Goal: Task Accomplishment & Management: Complete application form

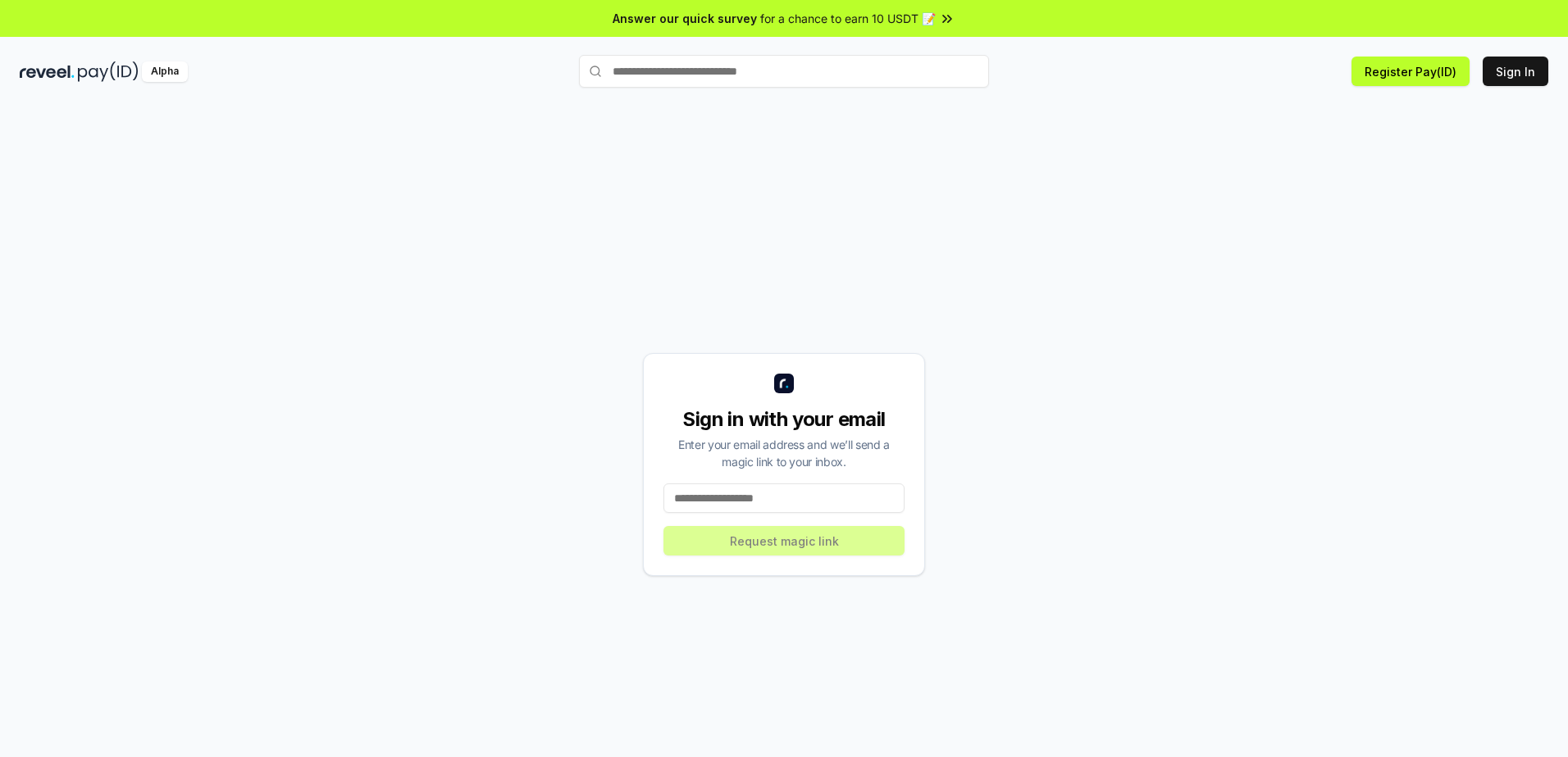
drag, startPoint x: 1041, startPoint y: 362, endPoint x: 847, endPoint y: 471, distance: 222.5
click at [1024, 378] on div "Sign in with your email Enter your email address and we’ll send a magic link to…" at bounding box center [784, 464] width 1529 height 679
click at [819, 503] on input at bounding box center [784, 498] width 241 height 30
type input "**********"
click at [801, 537] on button "Request magic link" at bounding box center [784, 541] width 241 height 30
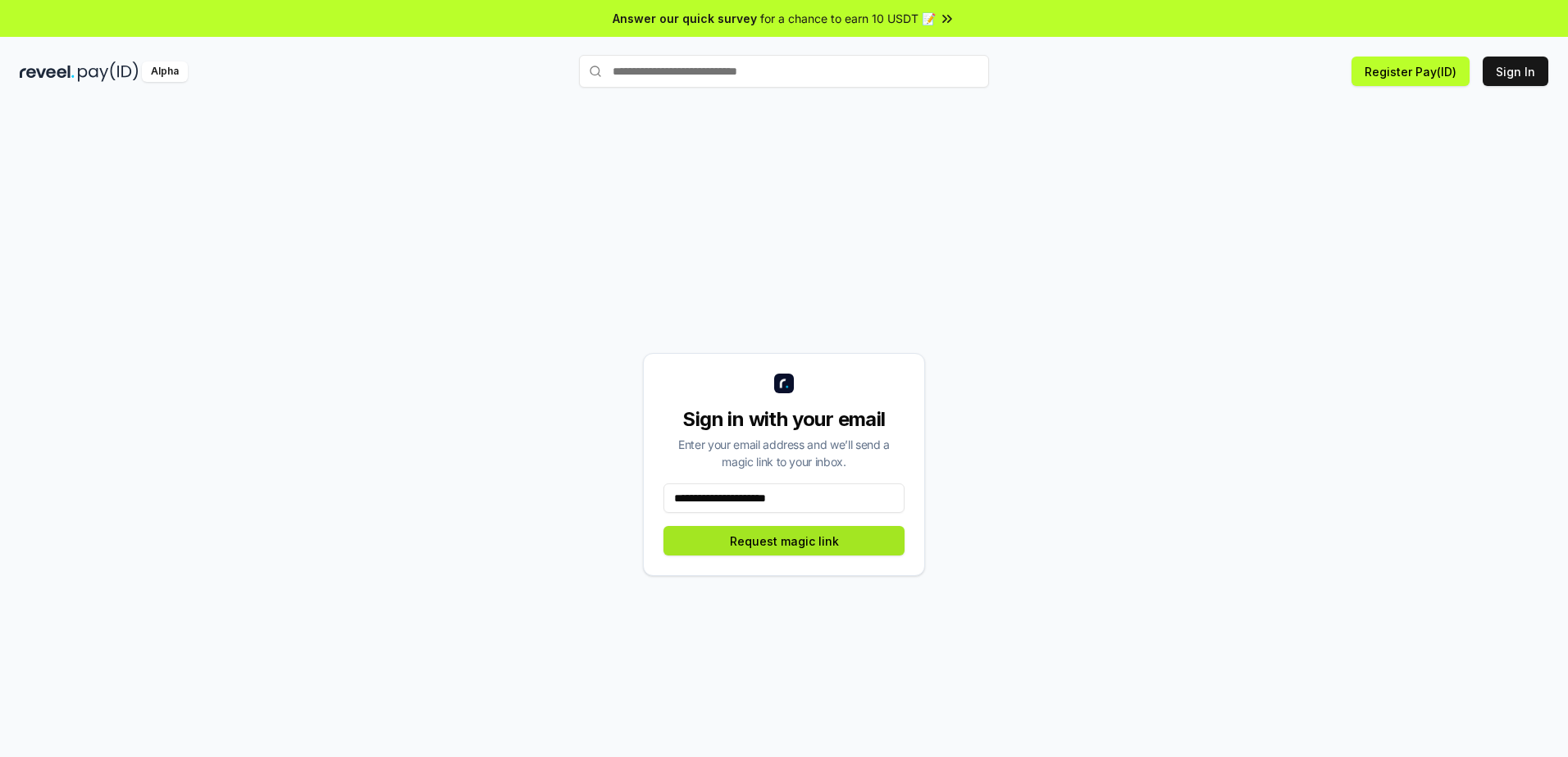
click at [801, 538] on button "Request magic link" at bounding box center [784, 541] width 241 height 30
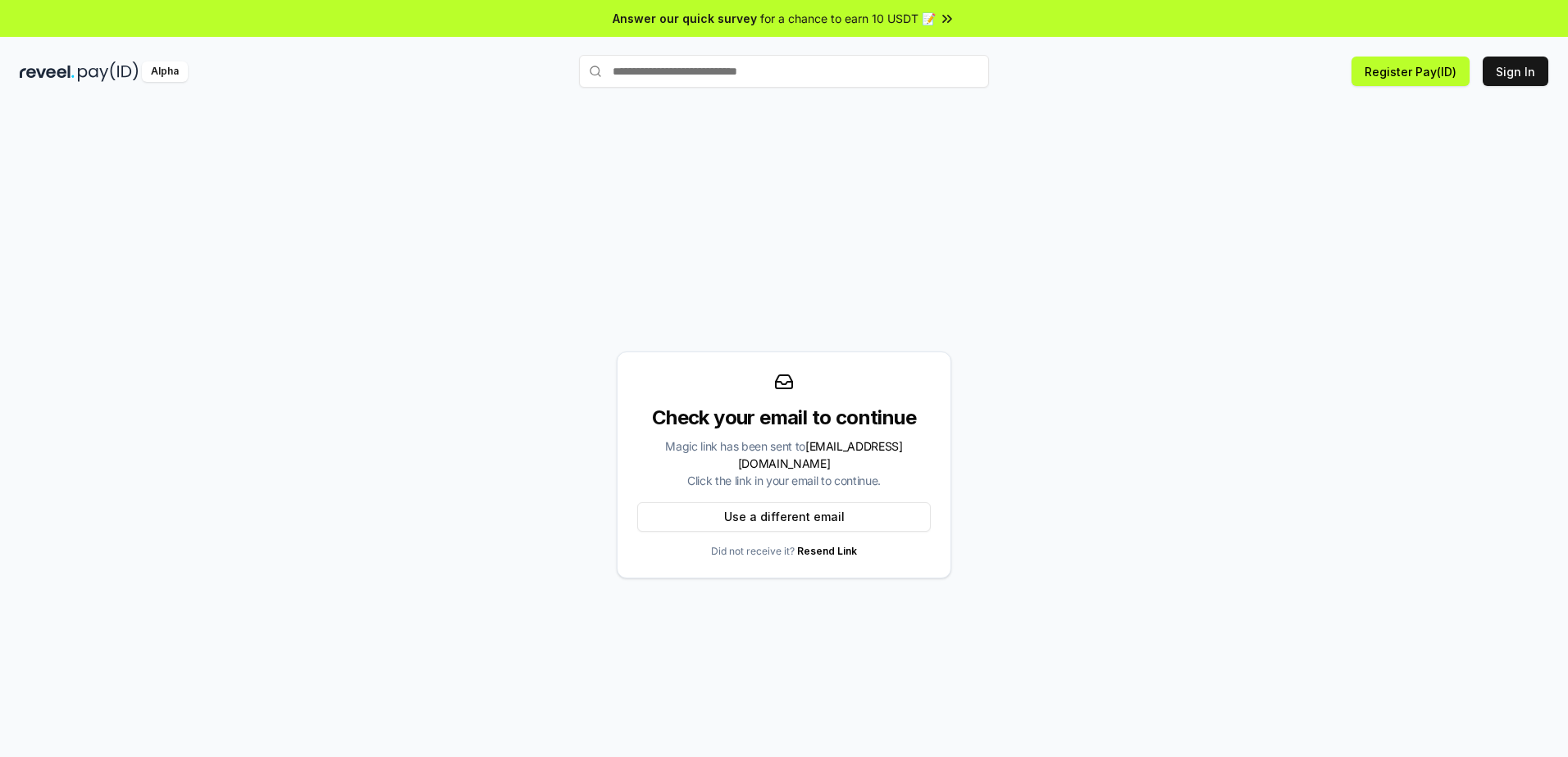
drag, startPoint x: 1380, startPoint y: 312, endPoint x: 1385, endPoint y: 193, distance: 119.1
click at [1374, 308] on div "Check your email to continue Magic link has been sent to nesgiltuazon@gmail.com…" at bounding box center [784, 464] width 1529 height 679
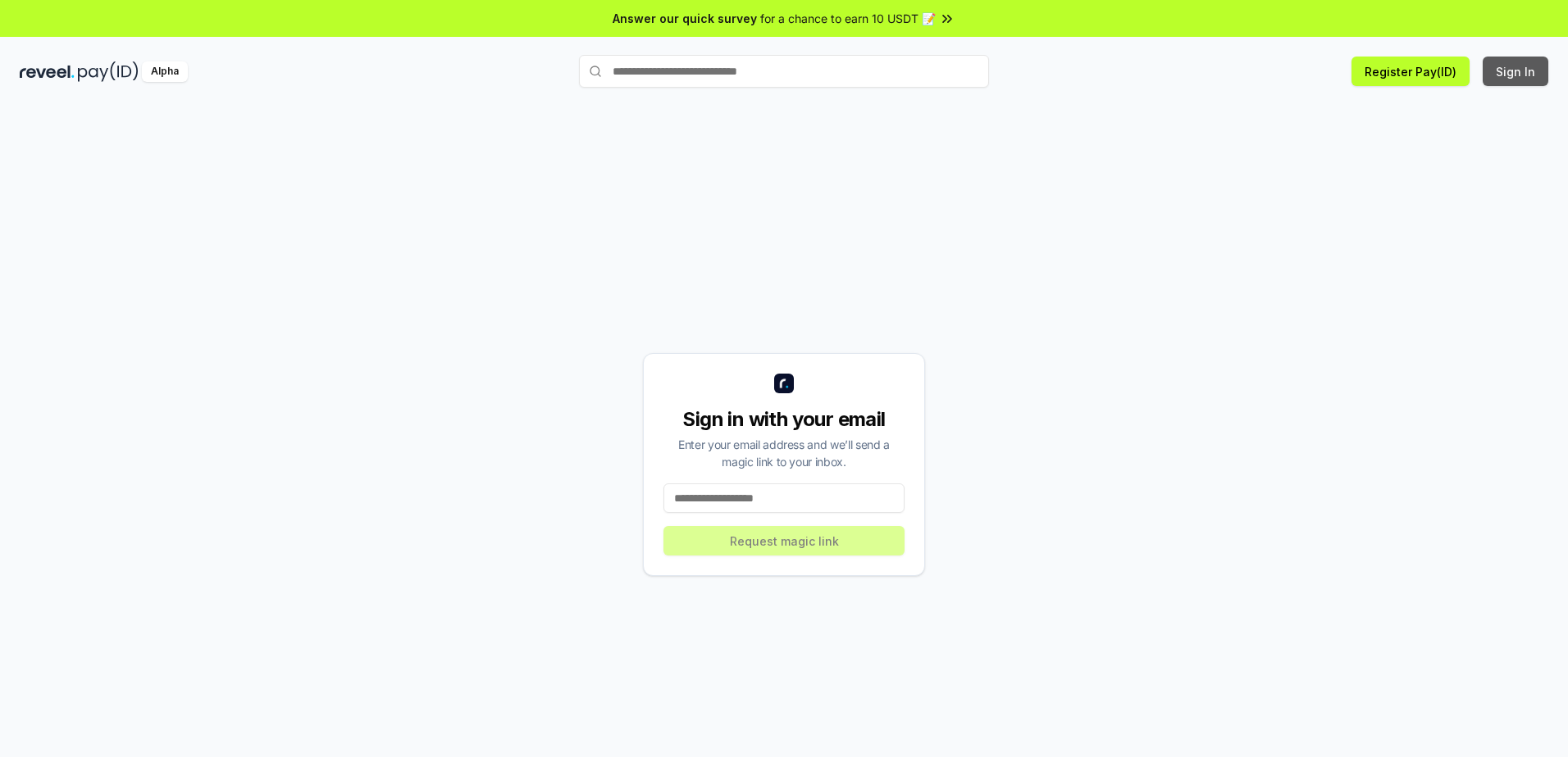
click at [1491, 71] on button "Sign In" at bounding box center [1515, 71] width 65 height 30
click at [1501, 68] on button "Sign In" at bounding box center [1515, 71] width 65 height 30
click at [789, 506] on input at bounding box center [784, 498] width 241 height 30
type input "**********"
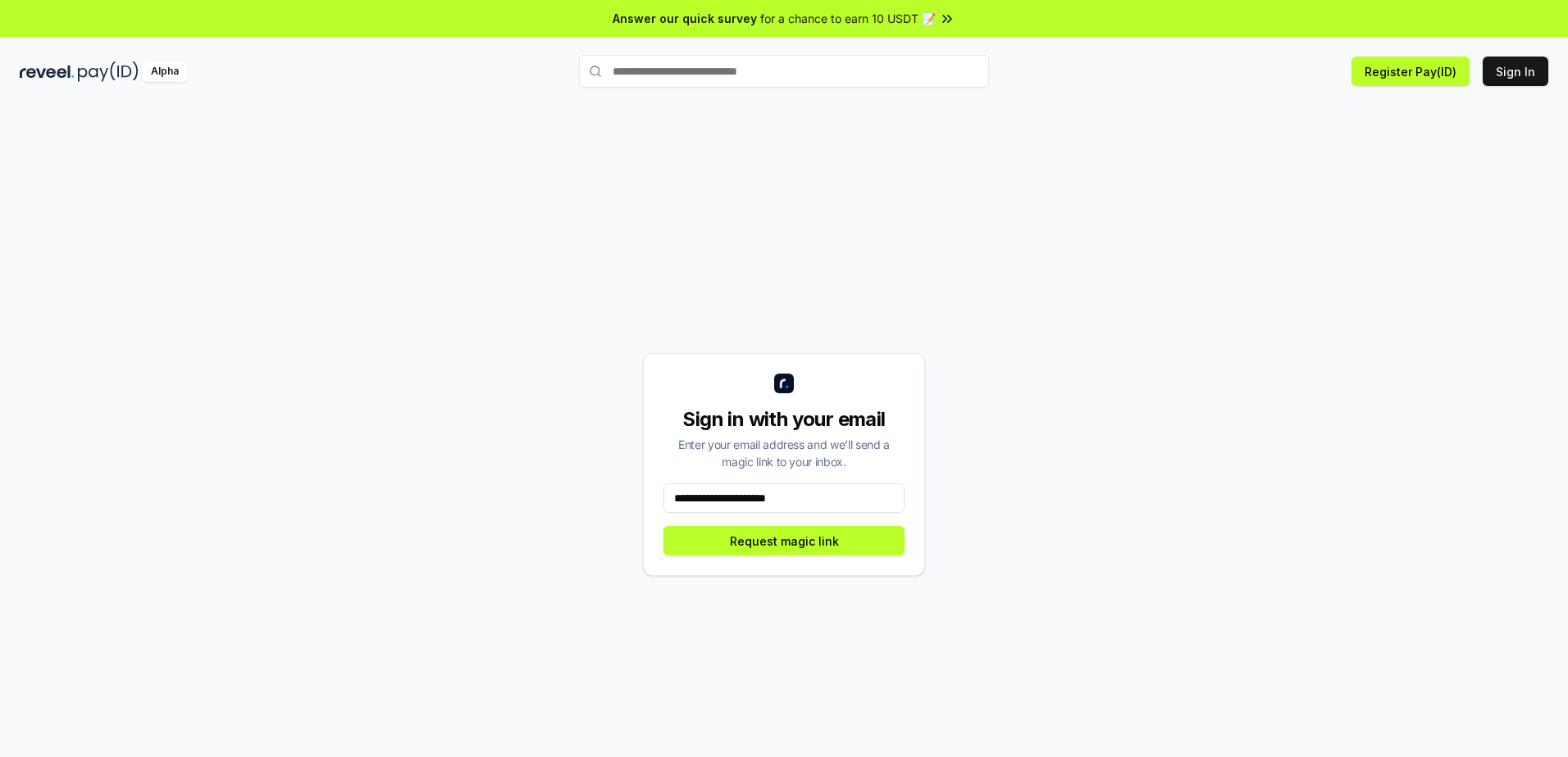
click at [779, 541] on button "Request magic link" at bounding box center [784, 541] width 241 height 30
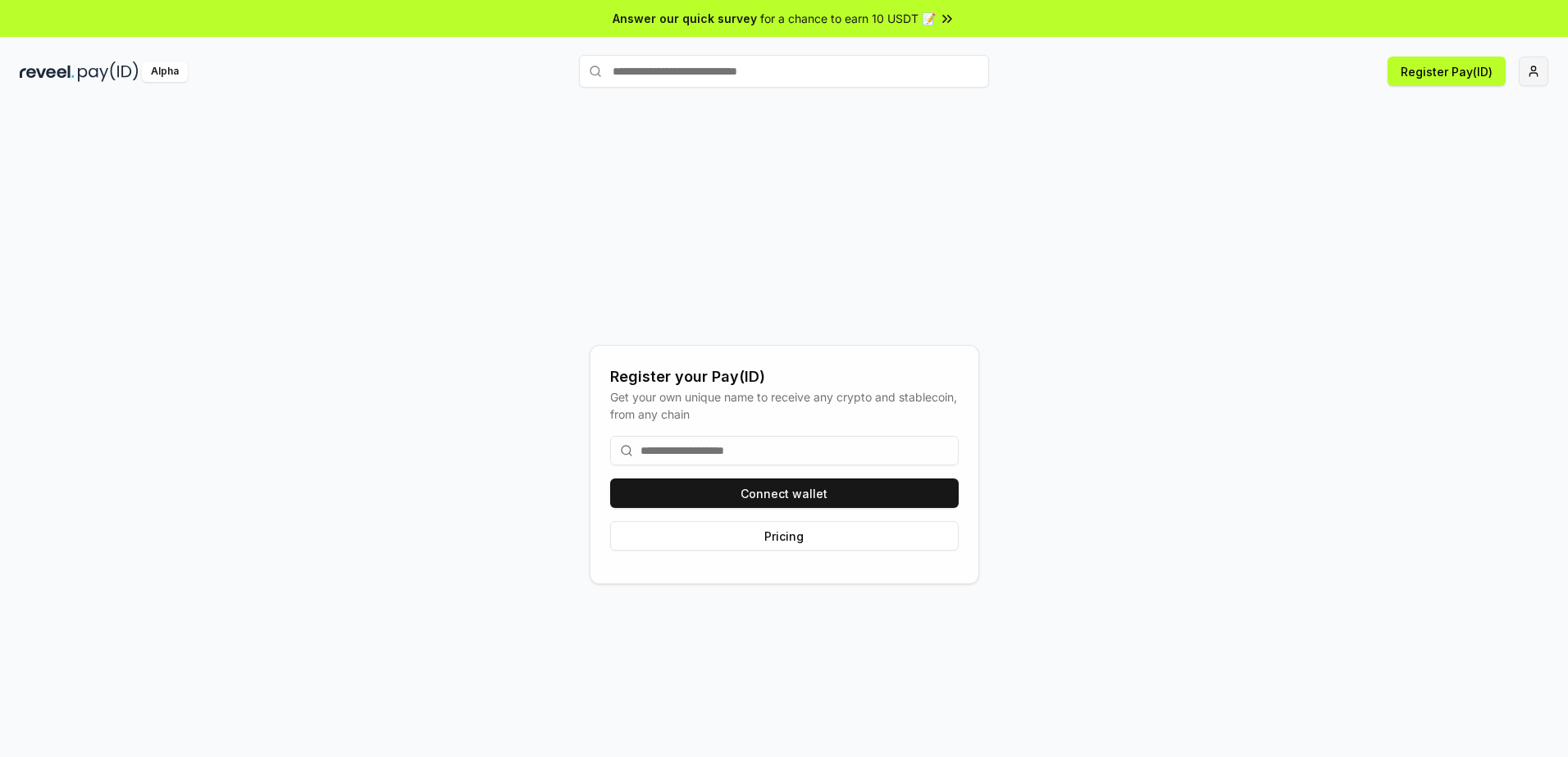
click at [1534, 73] on html "Answer our quick survey for a chance to earn 10 USDT 📝 Alpha Register Pay(ID) R…" at bounding box center [784, 378] width 1568 height 757
click at [1150, 199] on html "Answer our quick survey for a chance to earn 10 USDT 📝 Alpha Register Pay(ID) R…" at bounding box center [784, 378] width 1568 height 757
click at [1273, 418] on div "Register your Pay(ID) Get your own unique name to receive any crypto and stable…" at bounding box center [784, 464] width 1529 height 679
drag, startPoint x: 1415, startPoint y: 78, endPoint x: 730, endPoint y: 544, distance: 828.5
click at [730, 544] on div "Answer our quick survey for a chance to earn 10 USDT 📝 Alpha Register Pay(ID) R…" at bounding box center [784, 402] width 1568 height 804
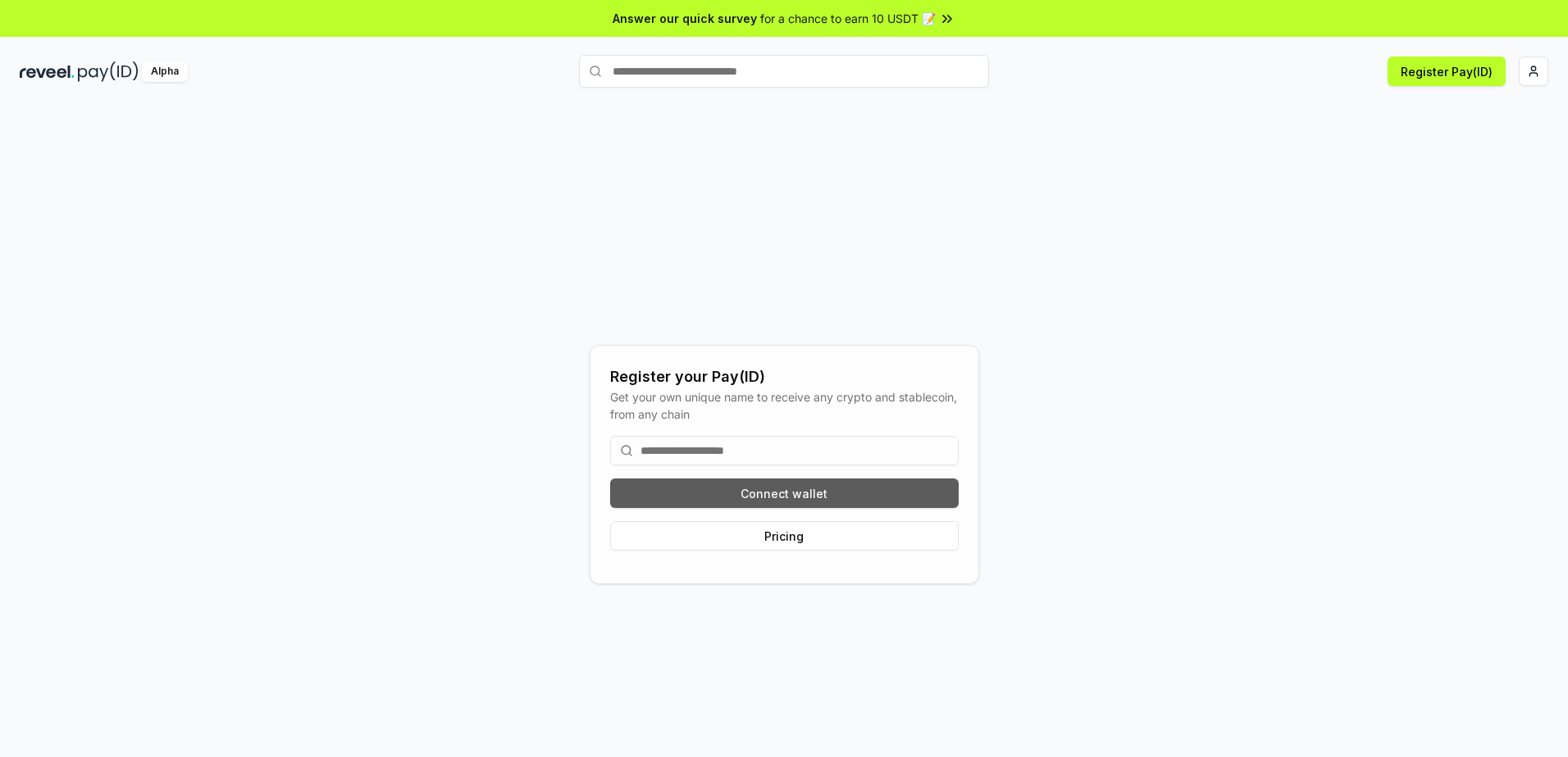
click at [797, 490] on button "Connect wallet" at bounding box center [784, 493] width 349 height 30
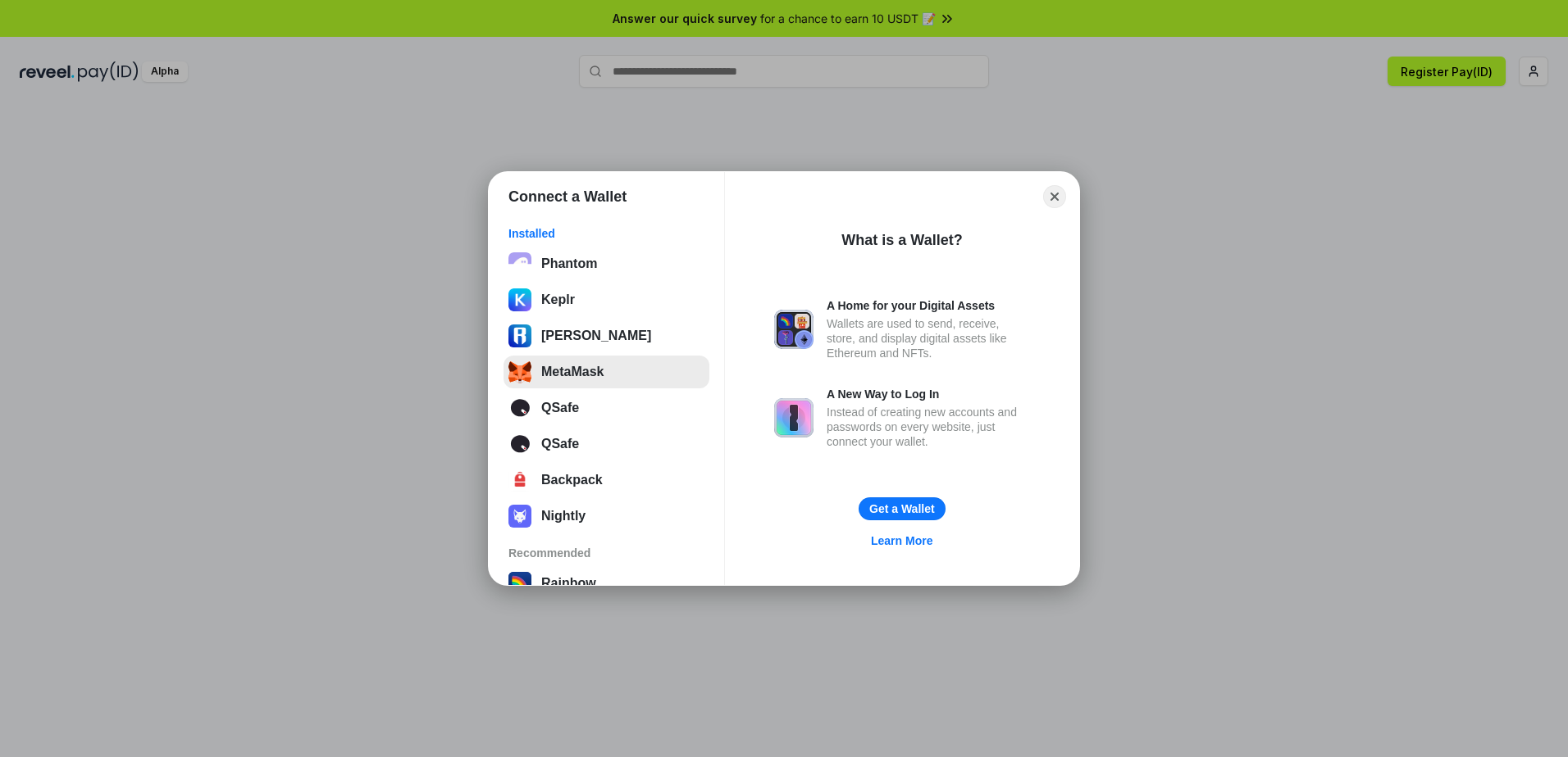
click at [621, 375] on button "MetaMask" at bounding box center [607, 372] width 206 height 33
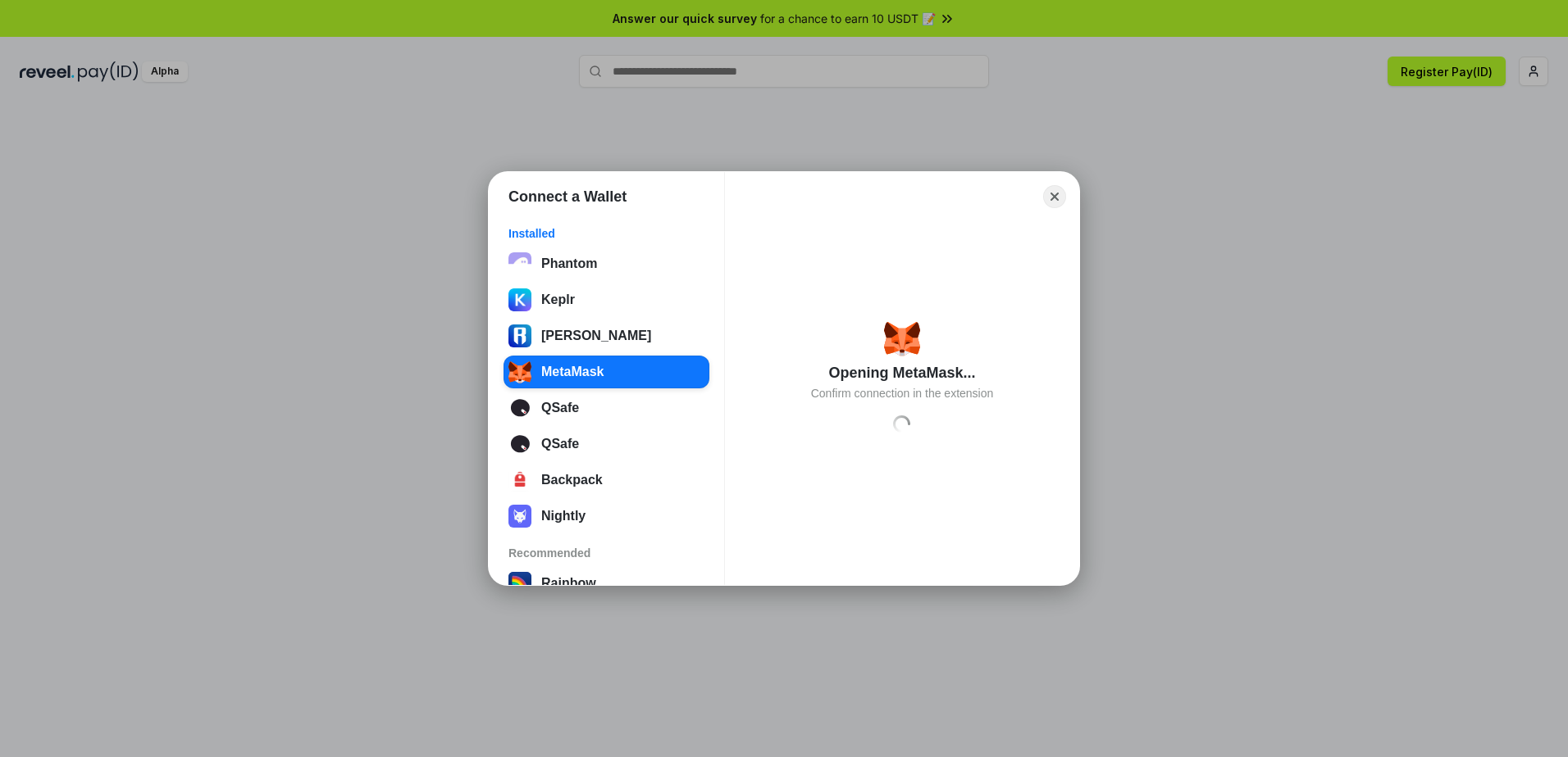
click at [1471, 35] on div "Connect a Wallet Installed Phantom Keplr Ronin Wallet MetaMask QSafe QSafe Back…" at bounding box center [784, 379] width 1896 height 1085
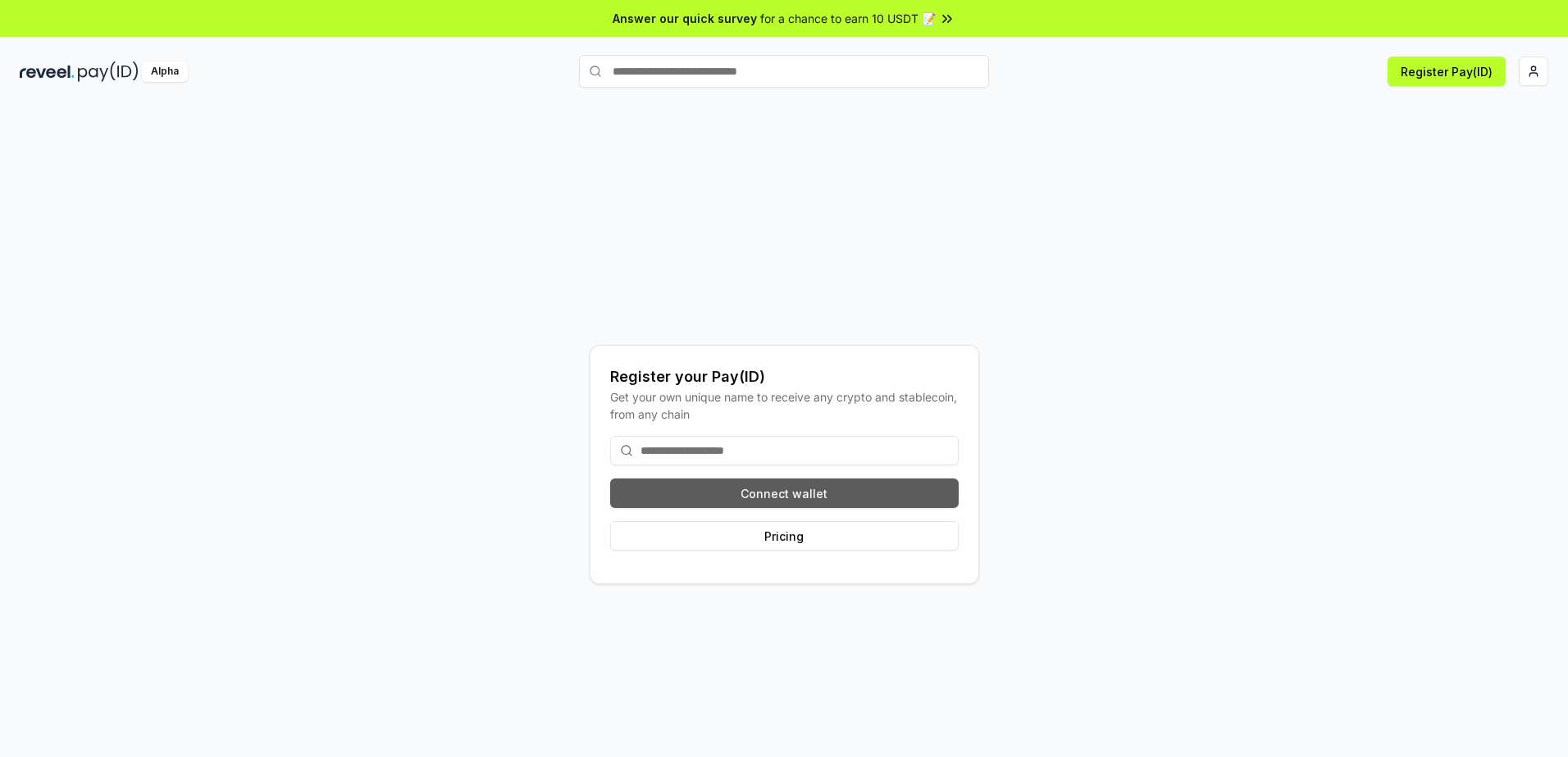
click at [804, 502] on button "Connect wallet" at bounding box center [784, 493] width 349 height 30
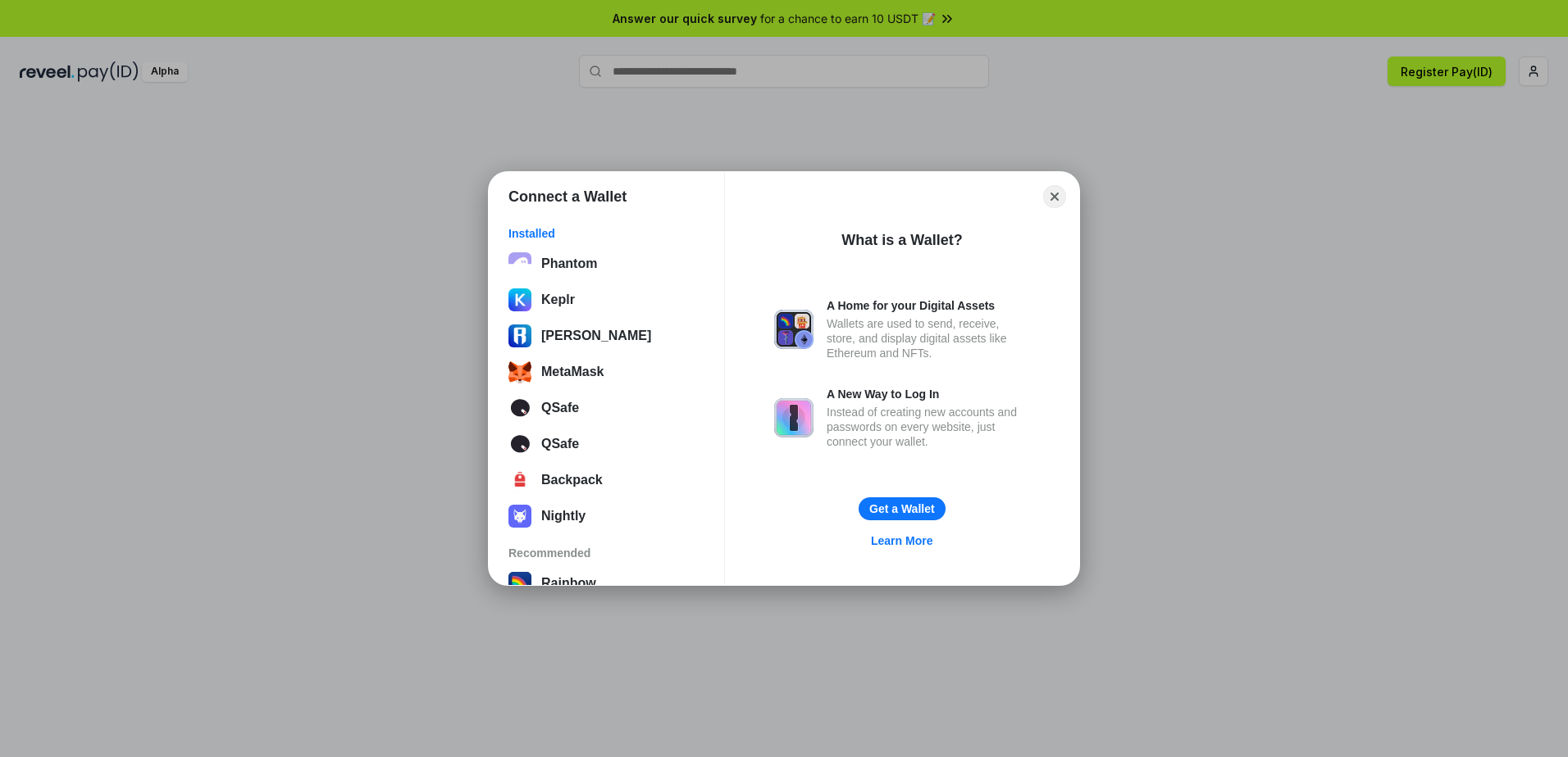
click at [1280, 340] on div "Connect a Wallet Installed Phantom Keplr Ronin Wallet MetaMask QSafe QSafe Back…" at bounding box center [784, 379] width 1896 height 1085
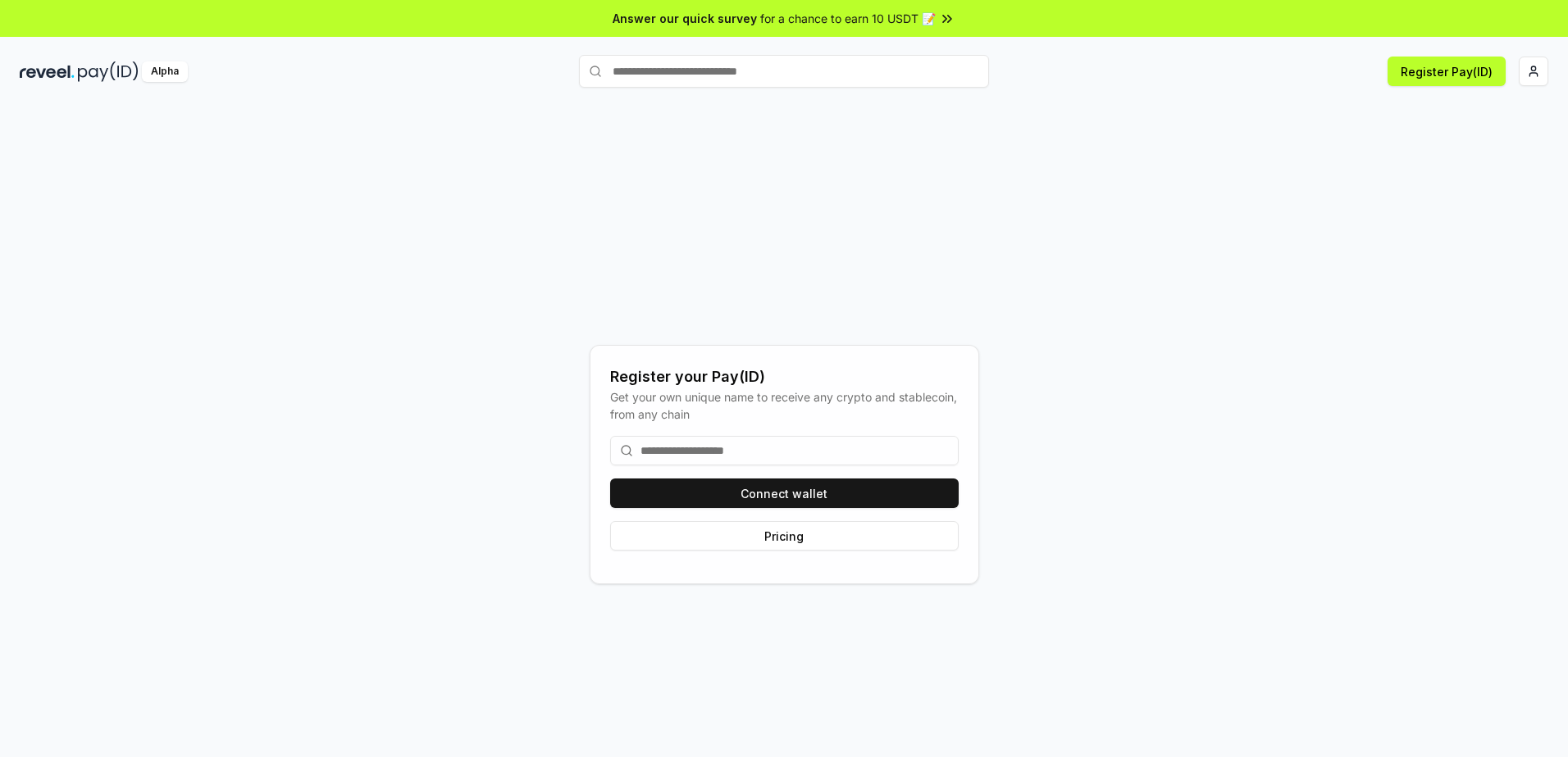
click at [728, 453] on input at bounding box center [784, 451] width 349 height 30
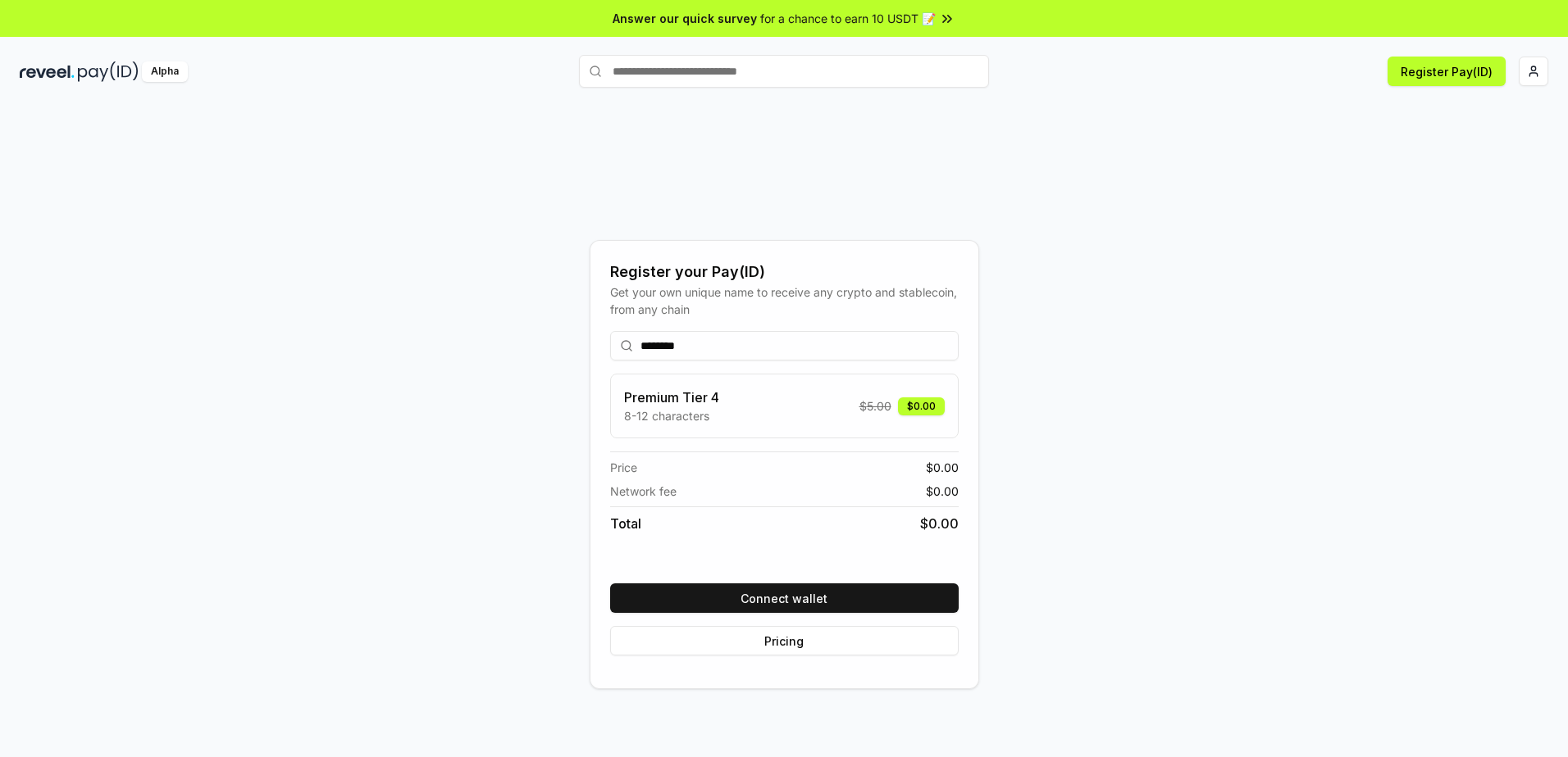
type input "********"
click at [1280, 338] on div "Register your Pay(ID) Get your own unique name to receive any crypto and stable…" at bounding box center [784, 464] width 1529 height 679
click at [810, 409] on div "Premium Tier 4 8-12 characters $ 5.00 $0.00" at bounding box center [784, 406] width 321 height 37
click at [749, 593] on button "Connect wallet" at bounding box center [784, 598] width 349 height 30
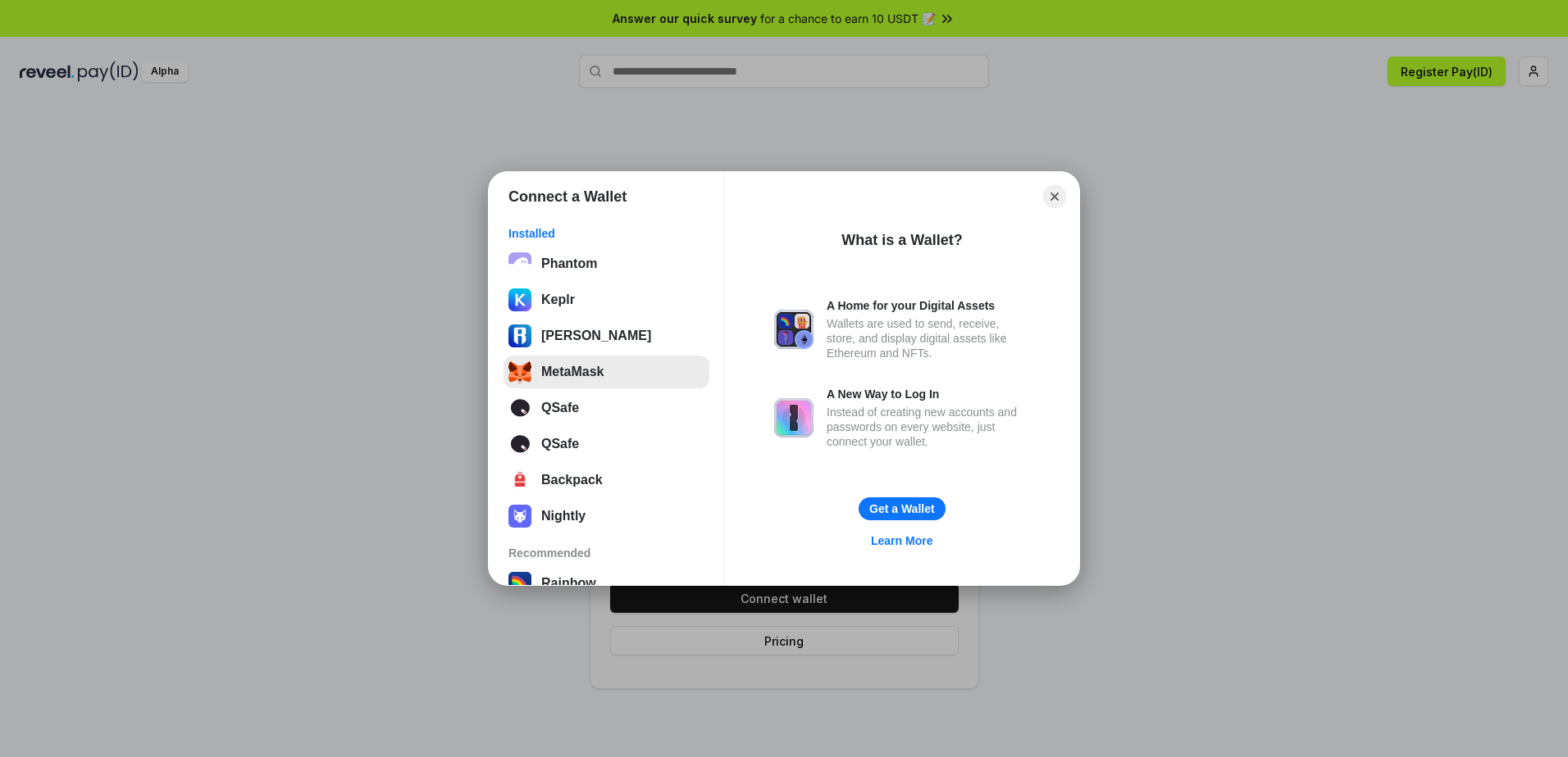
click at [617, 373] on button "MetaMask" at bounding box center [607, 372] width 206 height 33
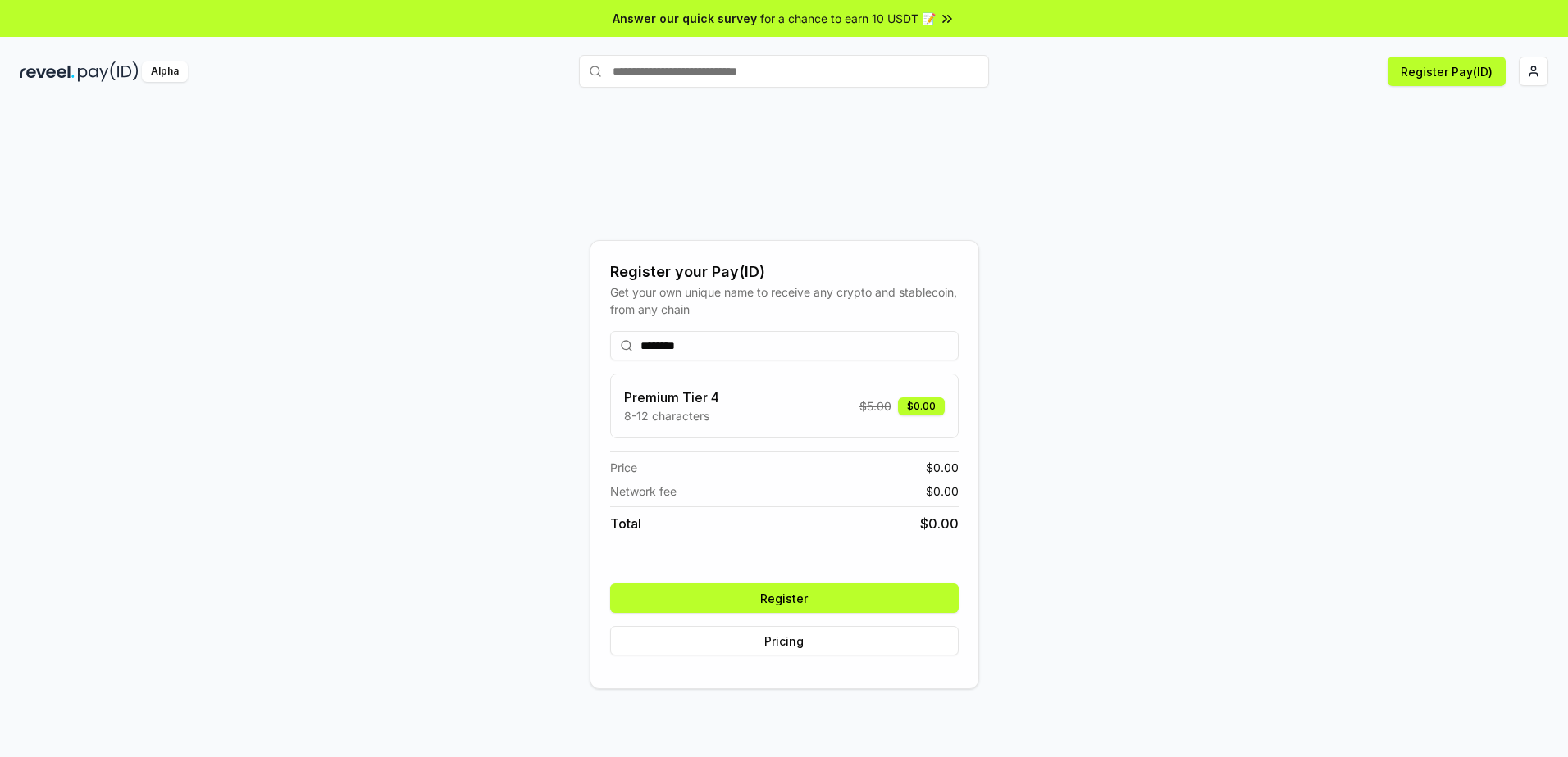
click at [845, 597] on button "Register" at bounding box center [784, 598] width 349 height 30
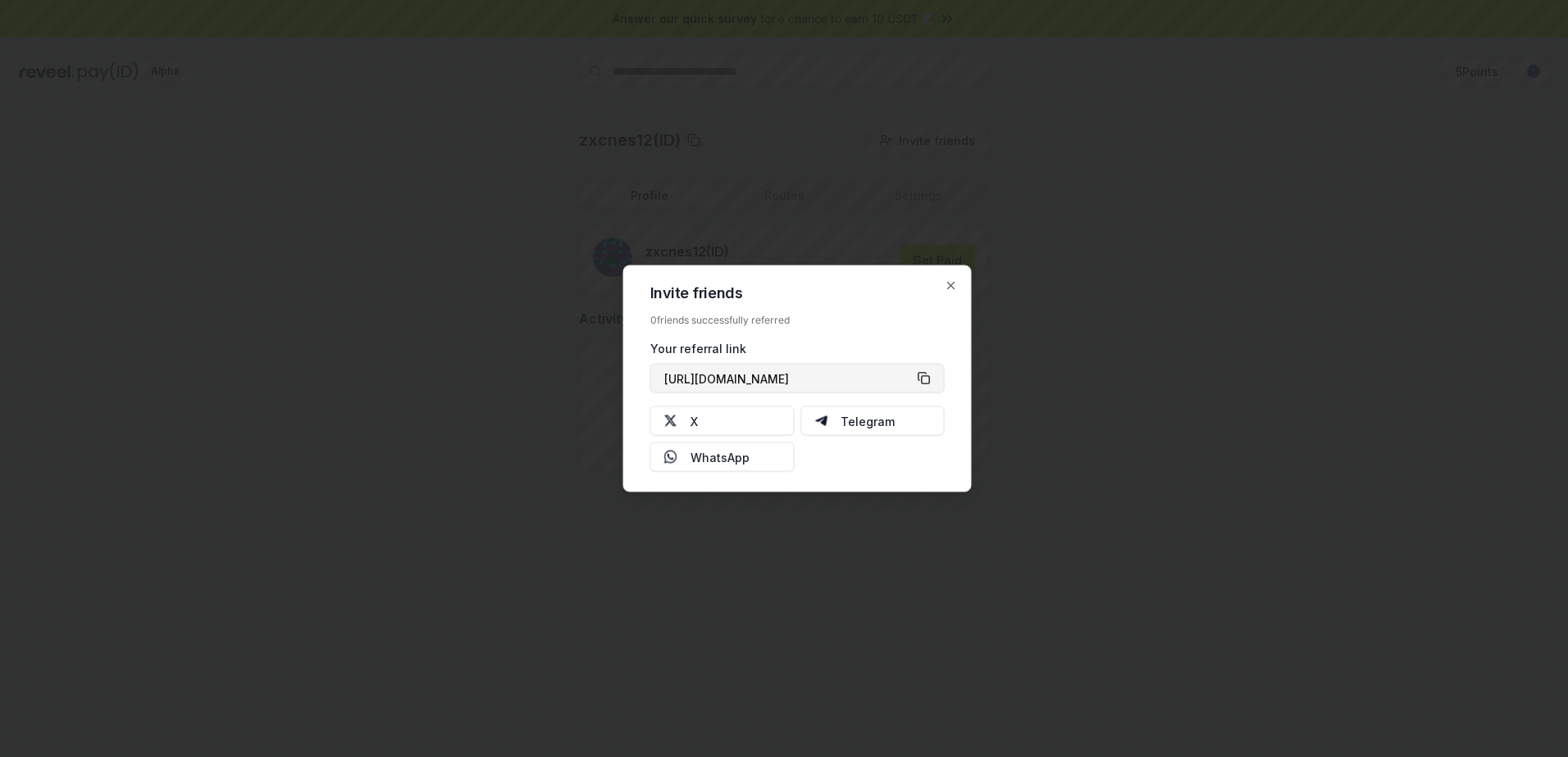
click at [923, 378] on button "[URL][DOMAIN_NAME]" at bounding box center [798, 379] width 295 height 30
click at [950, 284] on icon "button" at bounding box center [951, 286] width 13 height 13
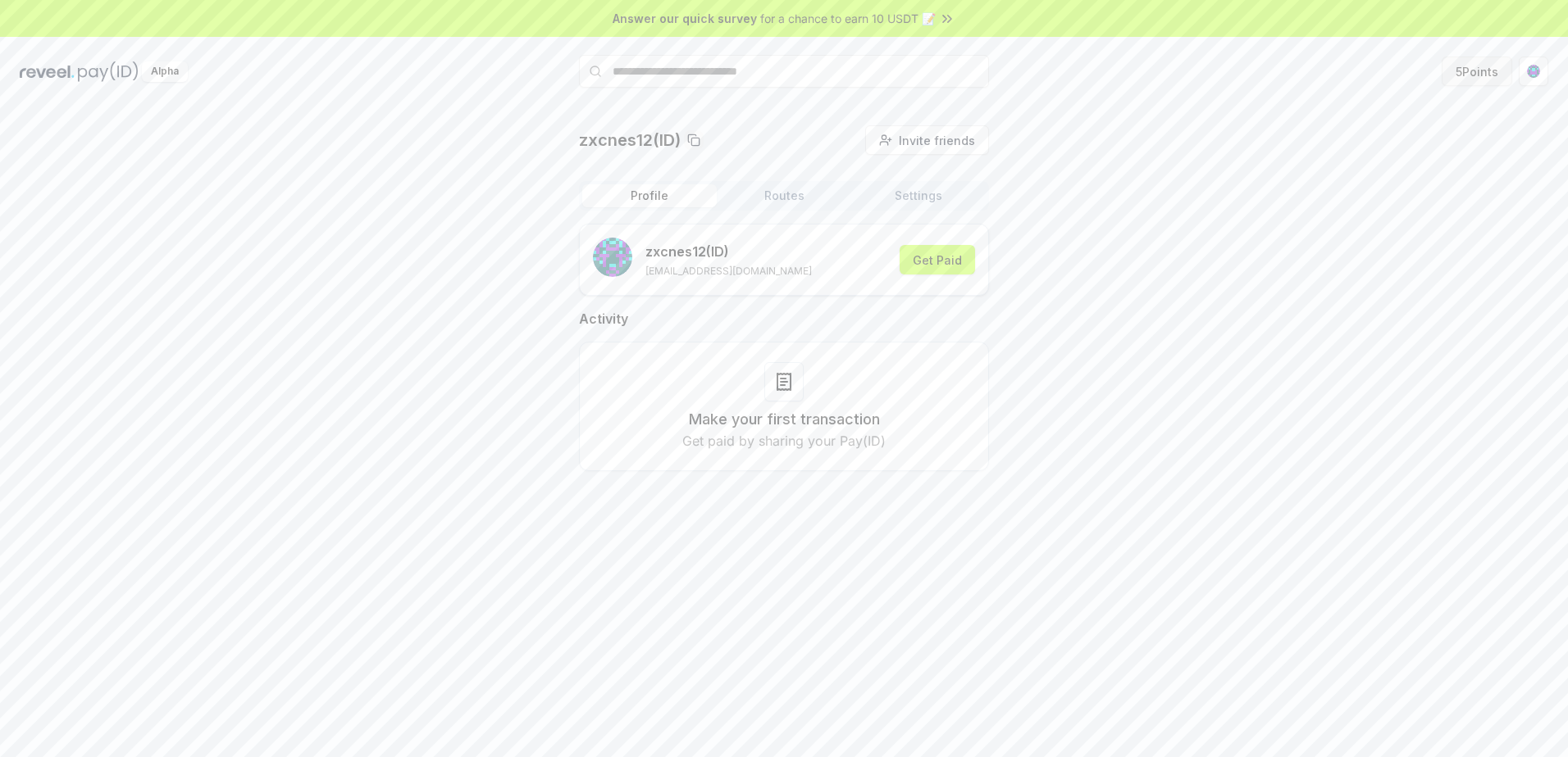
click at [1473, 71] on button "5 Points" at bounding box center [1476, 71] width 71 height 30
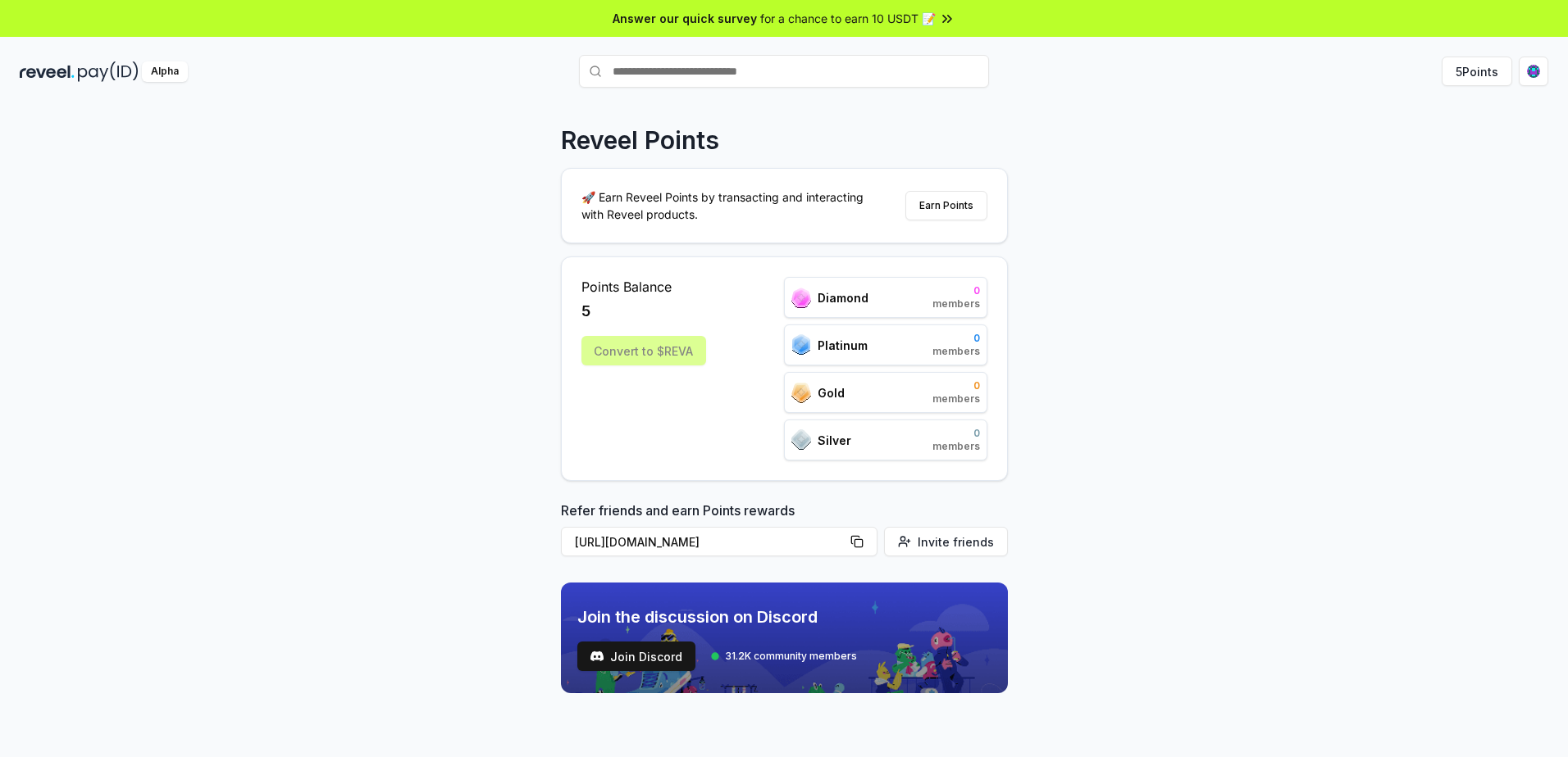
click at [1319, 384] on div "Reveel Points 🚀 Earn Reveel Points by transacting and interacting with Reveel p…" at bounding box center [784, 448] width 1568 height 712
click at [1477, 75] on button "5 Points" at bounding box center [1476, 71] width 71 height 30
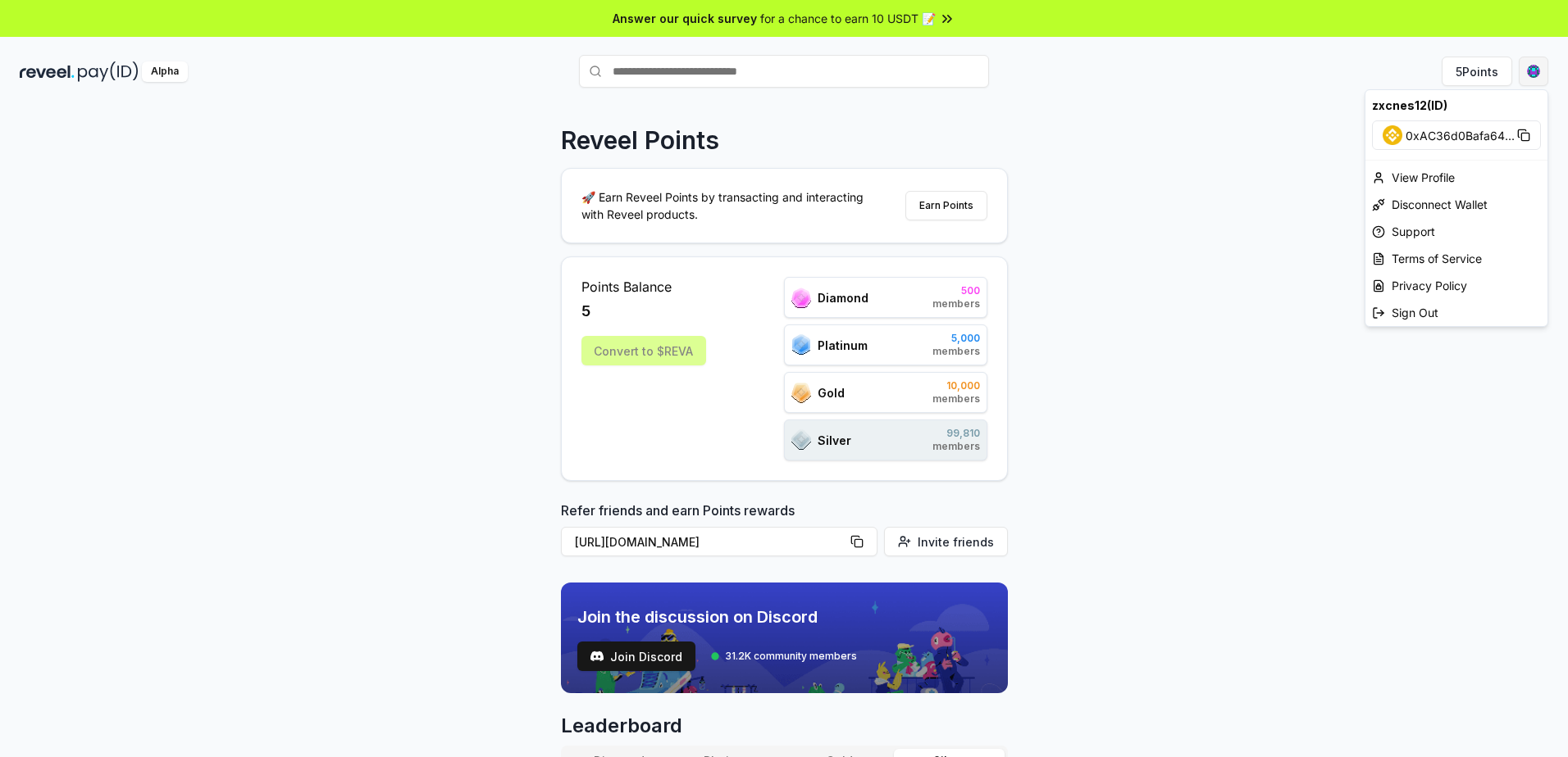
click at [1531, 77] on html "Answer our quick survey for a chance to earn 10 USDT 📝 Alpha 5 Points Reveel Po…" at bounding box center [784, 378] width 1568 height 757
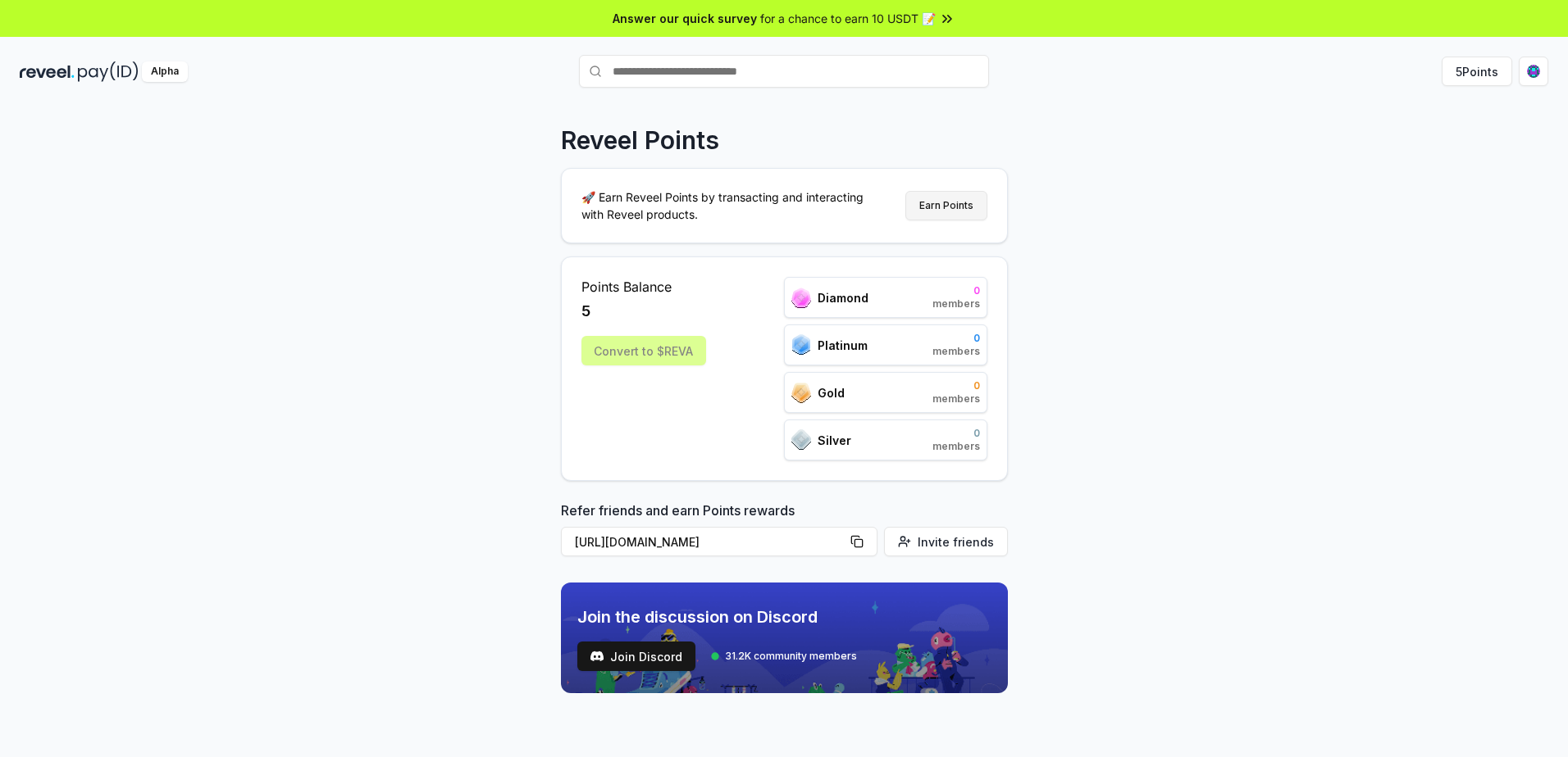
click at [944, 211] on button "Earn Points" at bounding box center [947, 206] width 82 height 30
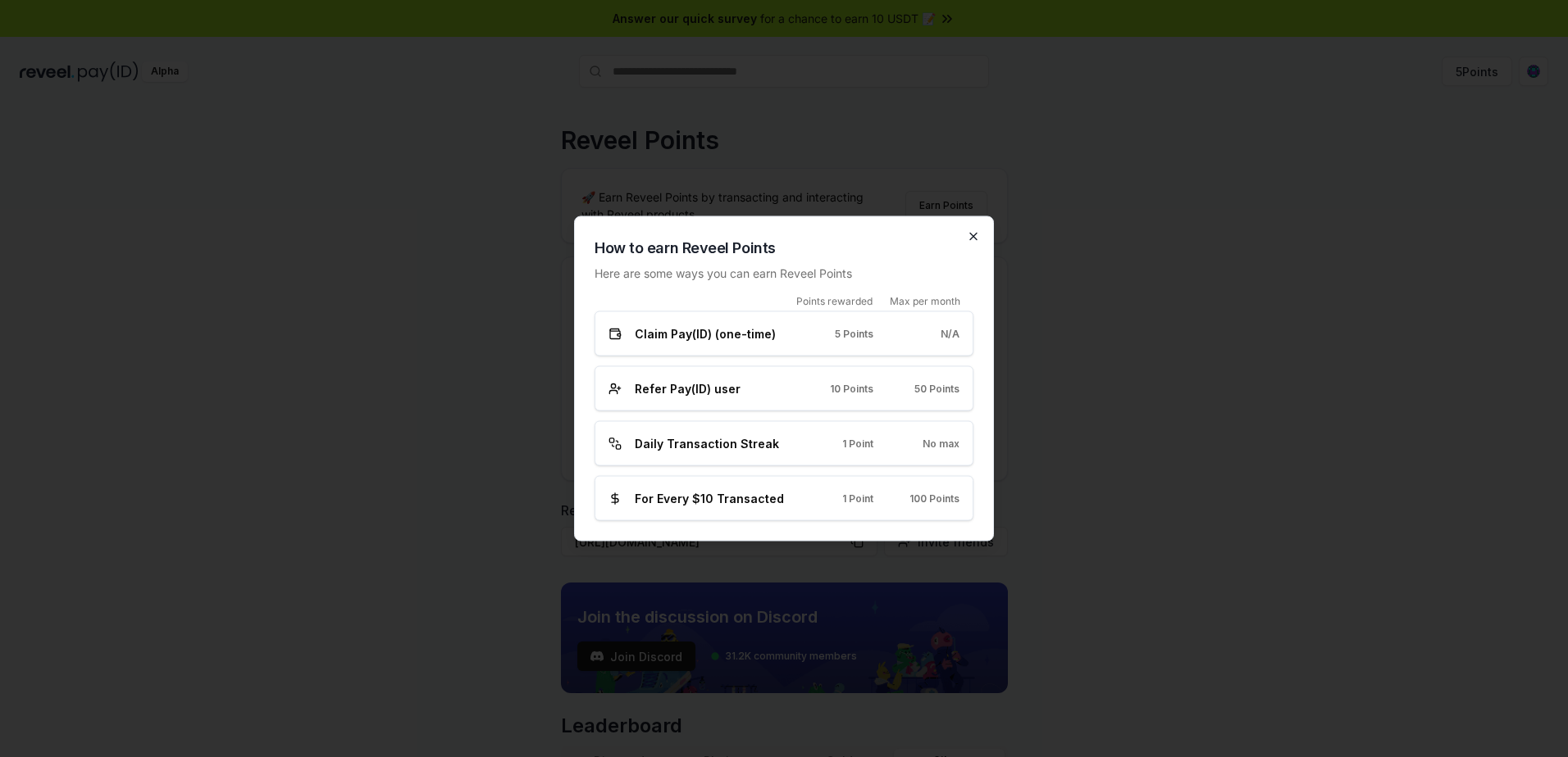
click at [967, 239] on icon "button" at bounding box center [973, 236] width 13 height 13
